Goal: Complete application form

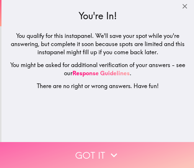
click at [116, 149] on icon "button" at bounding box center [113, 155] width 13 height 13
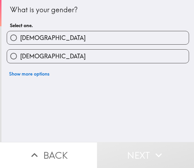
click at [32, 38] on label "[DEMOGRAPHIC_DATA]" at bounding box center [97, 37] width 181 height 13
click at [20, 38] on input "[DEMOGRAPHIC_DATA]" at bounding box center [13, 37] width 13 height 13
radio input "true"
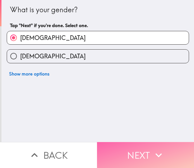
click at [148, 147] on button "Next" at bounding box center [145, 155] width 97 height 26
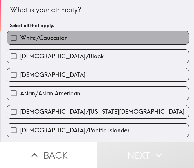
click at [47, 41] on span "White/Caucasian" at bounding box center [44, 38] width 48 height 8
click at [20, 41] on input "White/Caucasian" at bounding box center [13, 37] width 13 height 13
checkbox input "true"
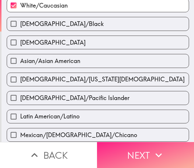
scroll to position [58, 0]
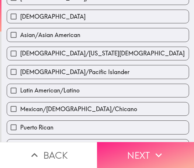
click at [125, 150] on button "Next" at bounding box center [145, 155] width 97 height 26
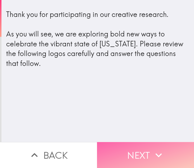
click at [140, 147] on button "Next" at bounding box center [145, 155] width 97 height 26
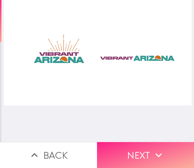
click at [138, 152] on button "Next" at bounding box center [145, 155] width 97 height 26
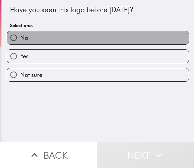
click at [68, 41] on label "No" at bounding box center [97, 37] width 181 height 13
click at [20, 41] on input "No" at bounding box center [13, 37] width 13 height 13
radio input "true"
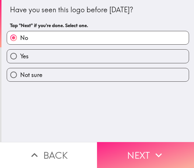
click at [138, 147] on button "Next" at bounding box center [145, 155] width 97 height 26
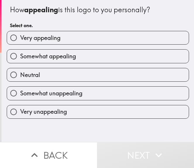
click at [59, 37] on label "Very appealing" at bounding box center [97, 37] width 181 height 13
click at [20, 37] on input "Very appealing" at bounding box center [13, 37] width 13 height 13
radio input "true"
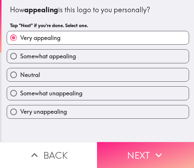
click at [146, 145] on button "Next" at bounding box center [145, 155] width 97 height 26
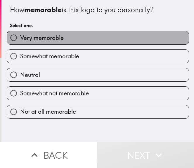
click at [75, 38] on label "Very memorable" at bounding box center [97, 37] width 181 height 13
click at [20, 38] on input "Very memorable" at bounding box center [13, 37] width 13 height 13
radio input "true"
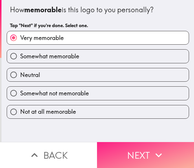
click at [145, 153] on button "Next" at bounding box center [145, 155] width 97 height 26
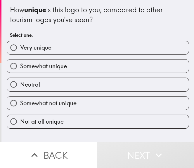
click at [55, 48] on label "Very unique" at bounding box center [97, 47] width 181 height 13
click at [20, 48] on input "Very unique" at bounding box center [13, 47] width 13 height 13
radio input "true"
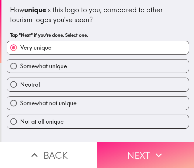
click at [152, 155] on icon "button" at bounding box center [158, 155] width 13 height 13
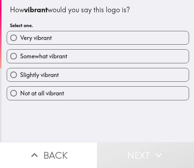
click at [61, 39] on label "Very vibrant" at bounding box center [97, 37] width 181 height 13
click at [20, 39] on input "Very vibrant" at bounding box center [13, 37] width 13 height 13
radio input "true"
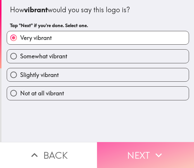
click at [133, 142] on button "Next" at bounding box center [145, 155] width 97 height 26
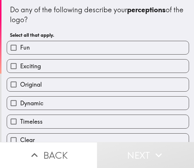
scroll to position [29, 0]
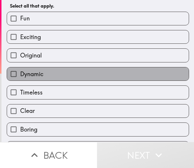
click at [39, 73] on label "Dynamic" at bounding box center [97, 73] width 181 height 13
click at [20, 73] on input "Dynamic" at bounding box center [13, 73] width 13 height 13
checkbox input "true"
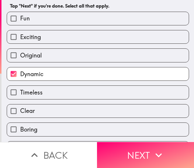
click at [42, 111] on label "Clear" at bounding box center [97, 110] width 181 height 13
click at [20, 111] on input "Clear" at bounding box center [13, 110] width 13 height 13
checkbox input "true"
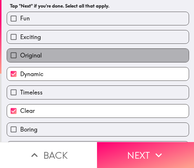
click at [40, 54] on label "Original" at bounding box center [97, 55] width 181 height 13
click at [20, 54] on input "Original" at bounding box center [13, 55] width 13 height 13
checkbox input "true"
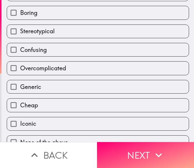
scroll to position [160, 0]
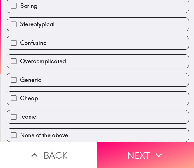
drag, startPoint x: 53, startPoint y: 114, endPoint x: 68, endPoint y: 119, distance: 15.9
click at [53, 114] on label "Iconic" at bounding box center [97, 116] width 181 height 13
click at [20, 114] on input "Iconic" at bounding box center [13, 116] width 13 height 13
checkbox input "true"
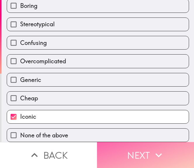
click at [149, 149] on button "Next" at bounding box center [145, 155] width 97 height 26
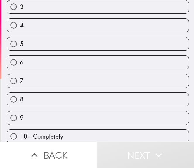
scroll to position [95, 0]
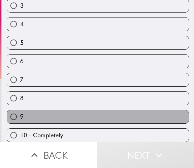
click at [61, 115] on label "9" at bounding box center [97, 116] width 181 height 13
click at [20, 115] on input "9" at bounding box center [13, 116] width 13 height 13
radio input "true"
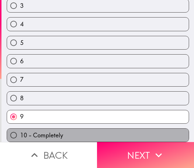
click at [62, 133] on label "10 - Completely" at bounding box center [97, 135] width 181 height 13
click at [20, 133] on input "10 - Completely" at bounding box center [13, 135] width 13 height 13
radio input "true"
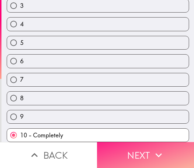
click at [148, 157] on button "Next" at bounding box center [145, 155] width 97 height 26
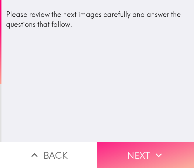
click at [148, 150] on button "Next" at bounding box center [145, 155] width 97 height 26
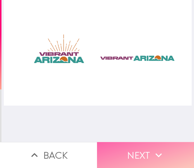
click at [149, 147] on button "Next" at bounding box center [145, 155] width 97 height 26
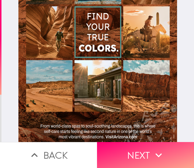
scroll to position [90, 0]
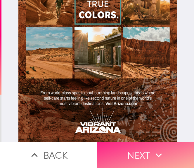
click at [144, 147] on button "Next" at bounding box center [145, 155] width 97 height 26
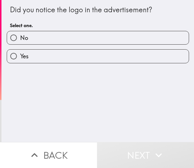
click at [52, 53] on label "Yes" at bounding box center [97, 56] width 181 height 13
click at [20, 53] on input "Yes" at bounding box center [13, 56] width 13 height 13
radio input "true"
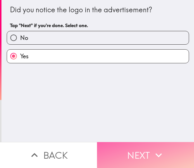
click at [144, 146] on button "Next" at bounding box center [145, 155] width 97 height 26
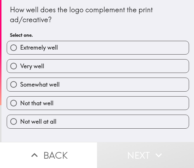
click at [45, 48] on span "Extremely well" at bounding box center [39, 47] width 38 height 8
click at [20, 48] on input "Extremely well" at bounding box center [13, 47] width 13 height 13
radio input "true"
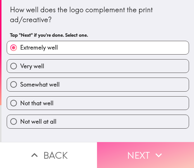
click at [130, 153] on button "Next" at bounding box center [145, 155] width 97 height 26
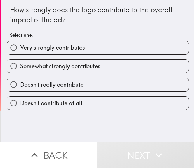
click at [60, 49] on span "Very strongly contributes" at bounding box center [52, 47] width 65 height 8
click at [20, 49] on input "Very strongly contributes" at bounding box center [13, 47] width 13 height 13
radio input "true"
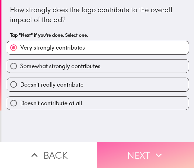
click at [128, 143] on button "Next" at bounding box center [145, 155] width 97 height 26
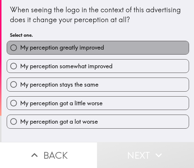
drag, startPoint x: 81, startPoint y: 51, endPoint x: 90, endPoint y: 64, distance: 16.4
click at [82, 50] on span "My perception greatly improved" at bounding box center [62, 47] width 84 height 8
click at [20, 50] on input "My perception greatly improved" at bounding box center [13, 47] width 13 height 13
radio input "true"
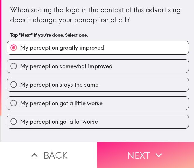
click at [142, 154] on button "Next" at bounding box center [145, 155] width 97 height 26
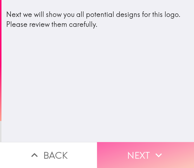
click at [152, 153] on icon "button" at bounding box center [158, 155] width 13 height 13
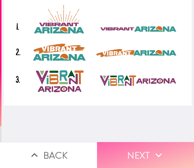
click at [156, 149] on icon "button" at bounding box center [158, 155] width 13 height 13
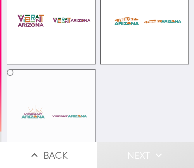
scroll to position [95, 0]
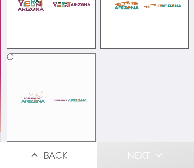
click at [6, 54] on input "radio" at bounding box center [10, 56] width 13 height 13
radio input "true"
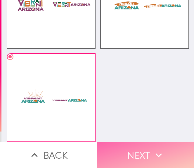
click at [152, 149] on icon "button" at bounding box center [158, 155] width 13 height 13
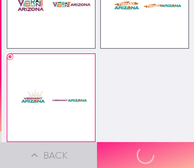
scroll to position [57, 0]
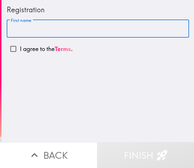
click at [66, 28] on input "First name" at bounding box center [98, 29] width 182 height 18
type input "[PERSON_NAME]"
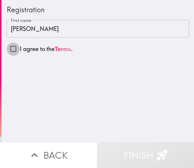
click at [9, 46] on input "I agree to the Terms ." at bounding box center [13, 48] width 13 height 13
checkbox input "true"
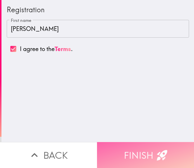
click at [149, 151] on button "Finish" at bounding box center [145, 155] width 97 height 26
